Goal: Task Accomplishment & Management: Use online tool/utility

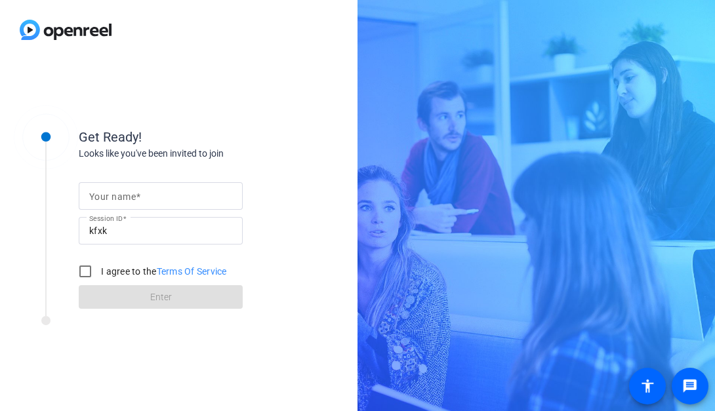
click at [106, 192] on mat-label "Your name" at bounding box center [112, 197] width 47 height 10
click at [106, 192] on input "Your name" at bounding box center [160, 196] width 143 height 16
type input "[PERSON_NAME]"
click at [89, 271] on input "I agree to the Terms Of Service" at bounding box center [85, 271] width 26 height 26
checkbox input "true"
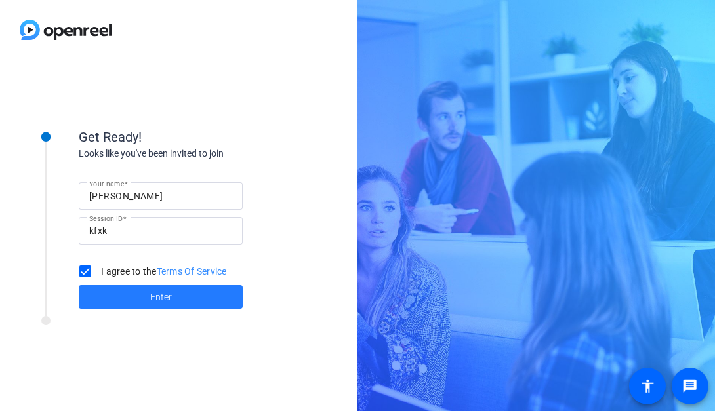
click at [131, 297] on span at bounding box center [161, 296] width 164 height 31
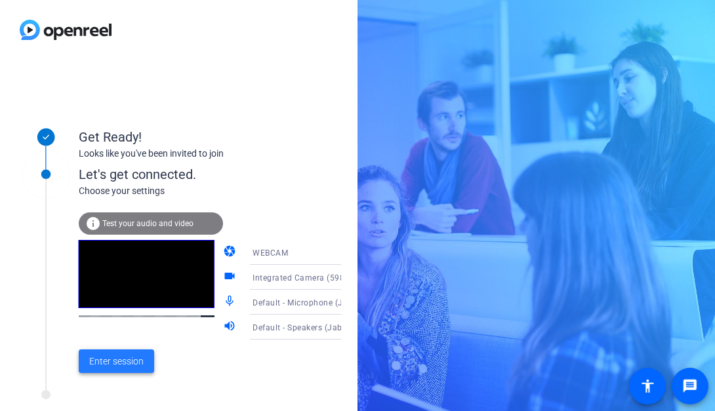
click at [113, 365] on span "Enter session" at bounding box center [116, 362] width 54 height 14
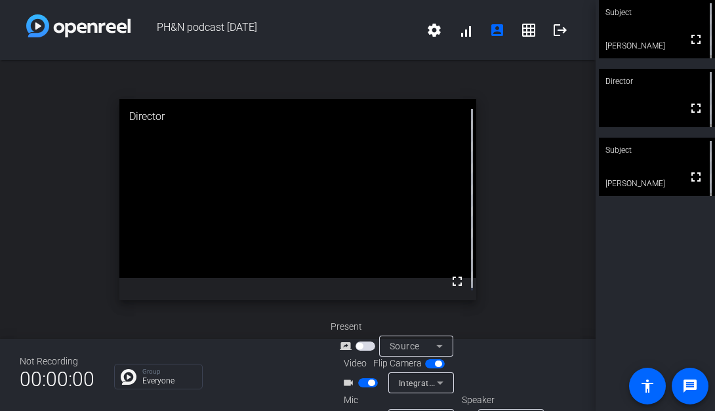
click at [310, 371] on div "Group Everyone" at bounding box center [212, 377] width 197 height 26
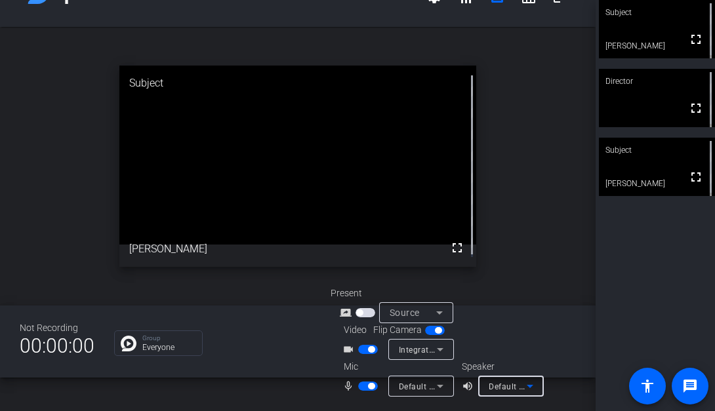
click at [533, 382] on icon at bounding box center [530, 386] width 16 height 16
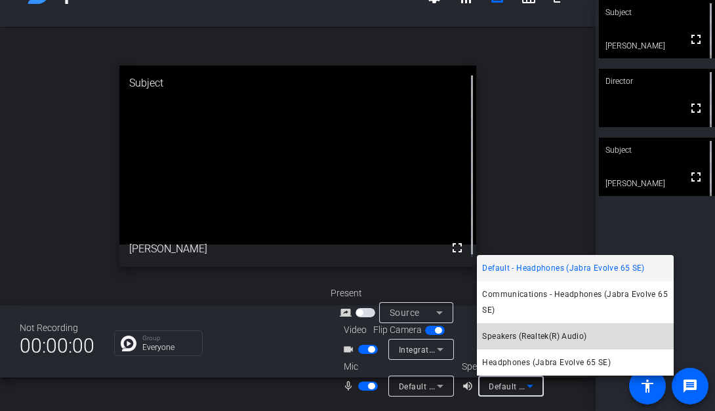
click at [501, 327] on mat-option "Speakers (Realtek(R) Audio)" at bounding box center [575, 336] width 197 height 26
